Goal: Task Accomplishment & Management: Manage account settings

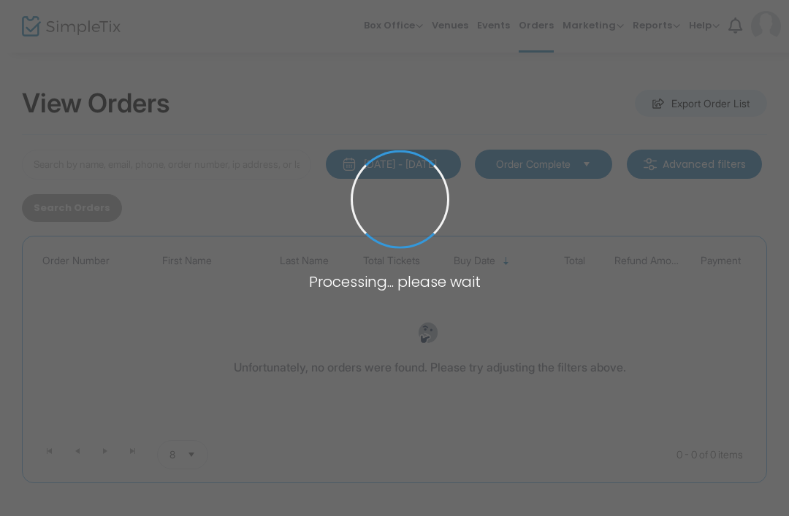
click at [288, 176] on span at bounding box center [394, 258] width 789 height 516
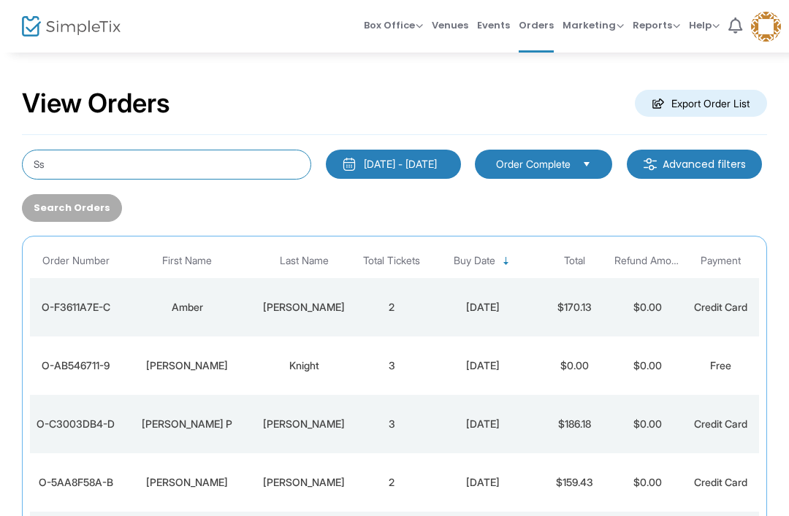
click at [266, 175] on input "Ss" at bounding box center [166, 165] width 289 height 30
click at [272, 169] on input "Ss" at bounding box center [166, 165] width 289 height 30
click at [229, 167] on input "Ss" at bounding box center [166, 165] width 289 height 30
click at [142, 162] on input "Ss" at bounding box center [166, 165] width 289 height 30
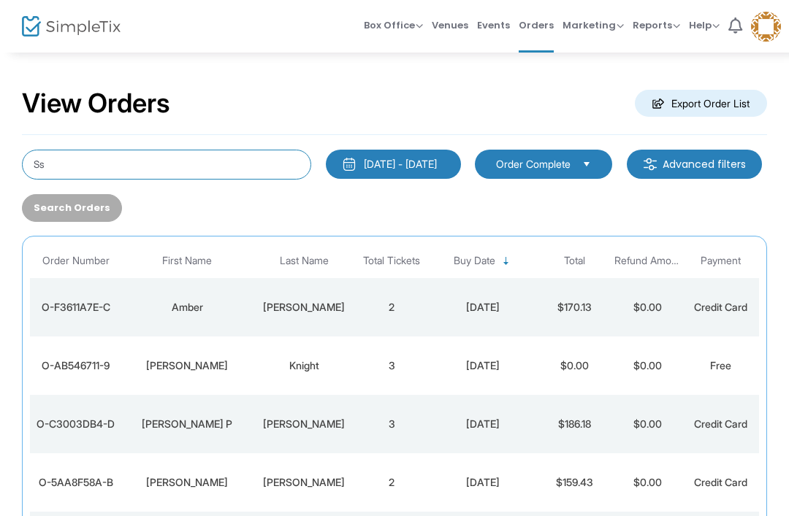
type input "S"
type input "[PERSON_NAME]"
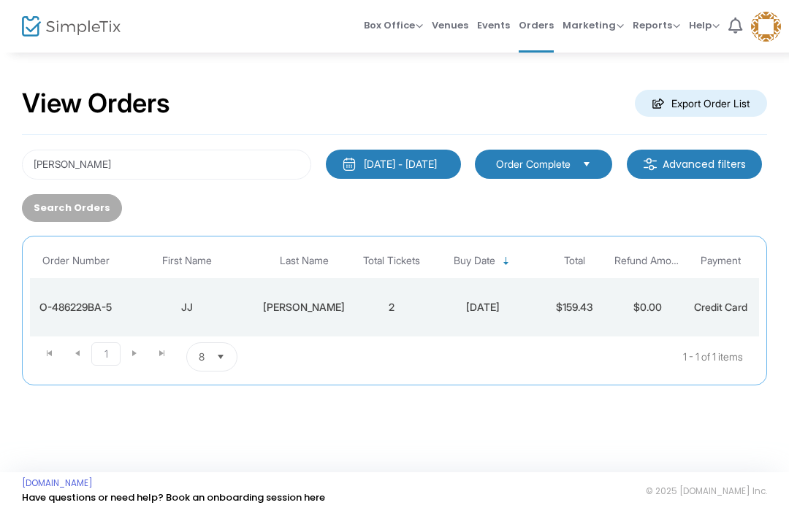
click at [565, 299] on td "$159.43" at bounding box center [574, 307] width 73 height 58
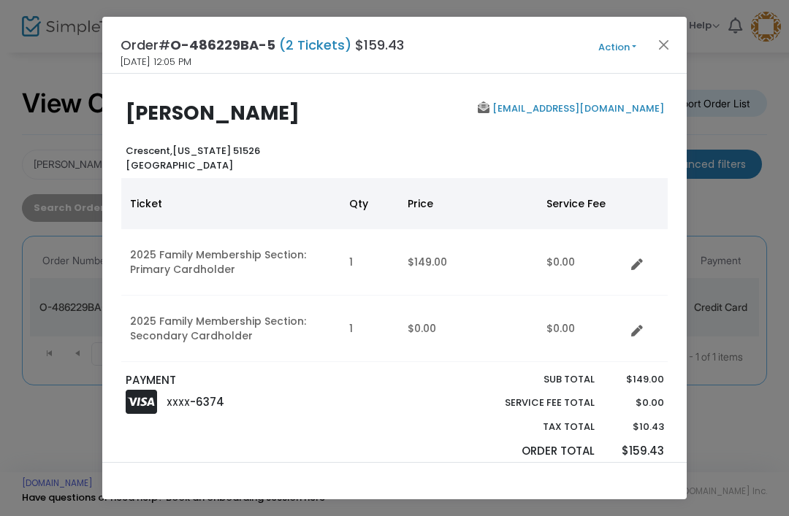
scroll to position [-1, 0]
click at [616, 41] on button "Action" at bounding box center [617, 47] width 88 height 16
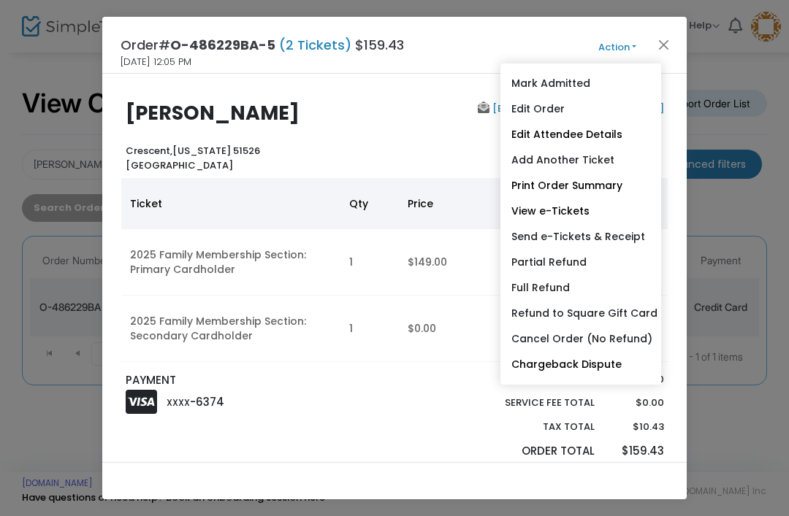
scroll to position [0, 0]
click at [611, 234] on link "Send e-Tickets & Receipt" at bounding box center [580, 237] width 161 height 26
type input "[EMAIL_ADDRESS][DOMAIN_NAME]"
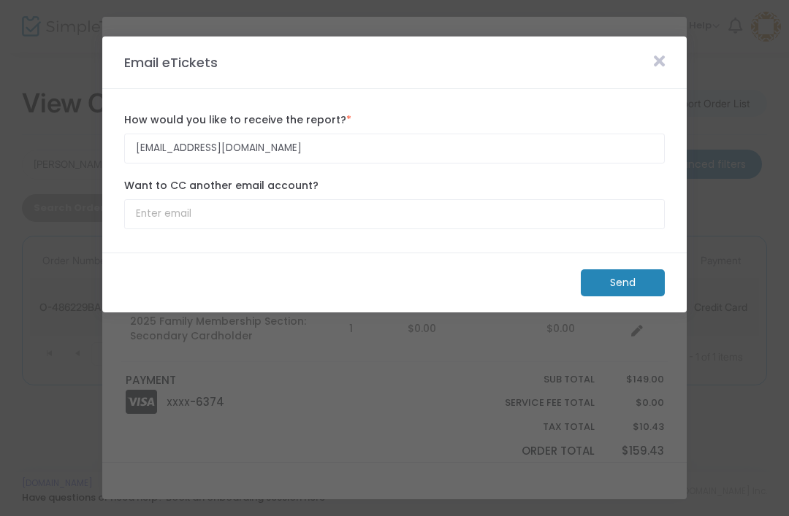
click at [630, 292] on m-button "Send" at bounding box center [623, 283] width 84 height 27
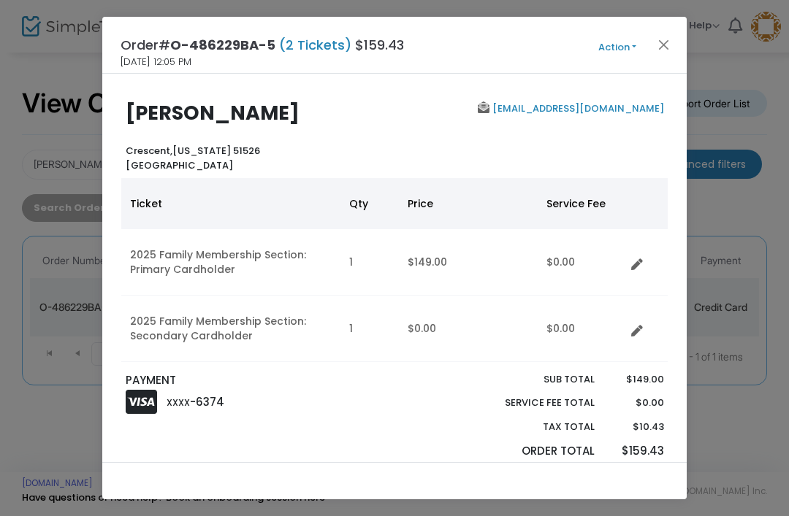
click at [682, 34] on div "Order# O-486229BA-5 (2 Tickets) $159.43 [DATE] 12:05 PM Action Mark Admitted Ed…" at bounding box center [394, 45] width 584 height 57
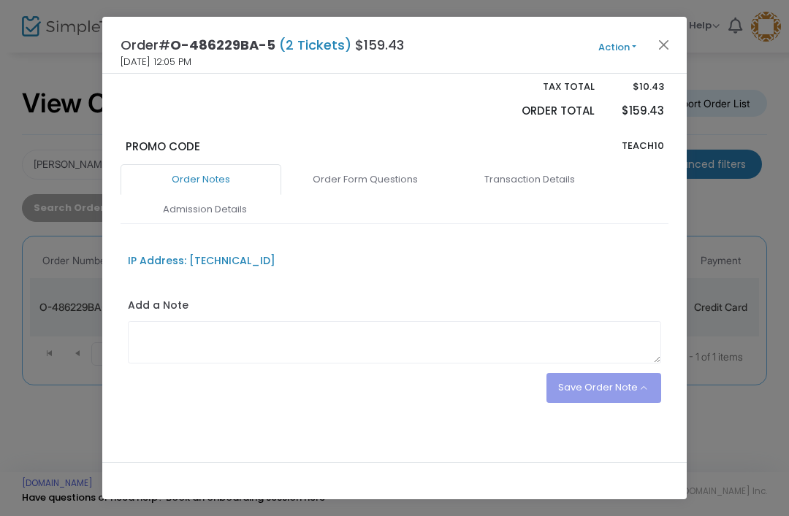
click at [195, 218] on link "Admission Details" at bounding box center [204, 209] width 161 height 31
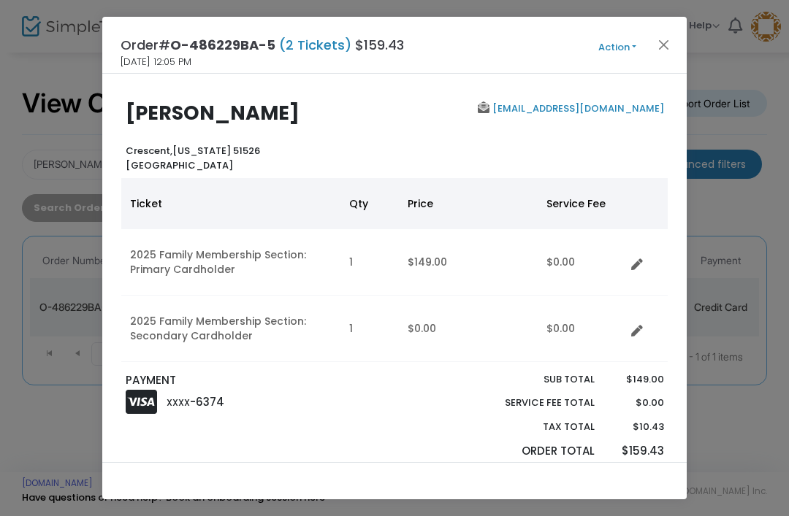
click at [715, 8] on ngb-modal-window "Order# O-486229BA-5 (2 Tickets) $159.43 [DATE] 12:05 PM Action Mark Admitted Ed…" at bounding box center [394, 258] width 789 height 516
click at [669, 40] on button "Close" at bounding box center [663, 44] width 19 height 19
